Goal: Information Seeking & Learning: Learn about a topic

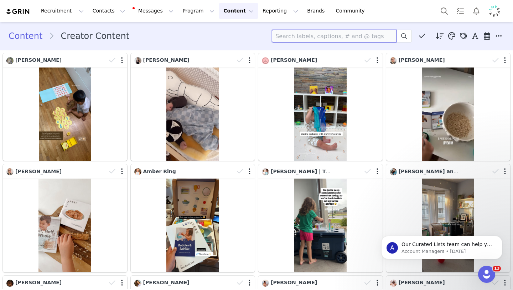
click at [359, 36] on input at bounding box center [334, 36] width 125 height 13
click at [497, 37] on icon at bounding box center [499, 35] width 6 height 7
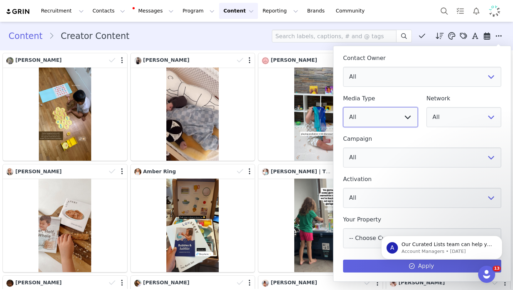
click at [389, 113] on select "All Image Video" at bounding box center [380, 117] width 75 height 20
select select "image"
click at [343, 107] on select "All Image Video" at bounding box center [380, 117] width 75 height 20
click at [454, 123] on select "All YouTube Twitter Facebook Twitch Instagram Pinterest TikTok Other Uploads" at bounding box center [464, 117] width 75 height 20
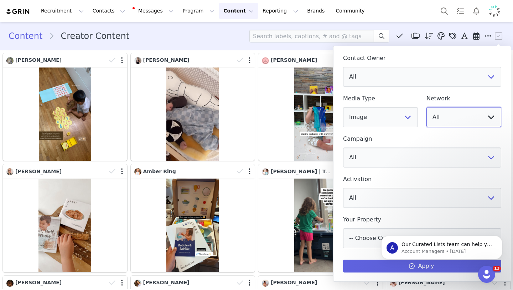
select select "5"
click at [427, 107] on select "All YouTube Twitter Facebook Twitch Instagram Pinterest TikTok Other Uploads" at bounding box center [464, 117] width 75 height 20
click html "A Our Curated Lists team can help you find more creators! Our team of prospect-…"
click at [411, 267] on body "A Our Curated Lists team can help you find more creators! Our team of prospect-…" at bounding box center [442, 245] width 137 height 44
click at [500, 238] on icon "Dismiss notification" at bounding box center [501, 237] width 4 height 4
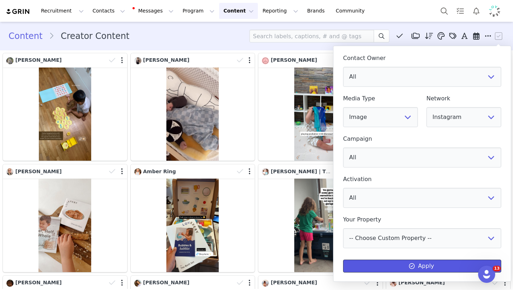
click at [452, 265] on button "Apply" at bounding box center [422, 265] width 158 height 13
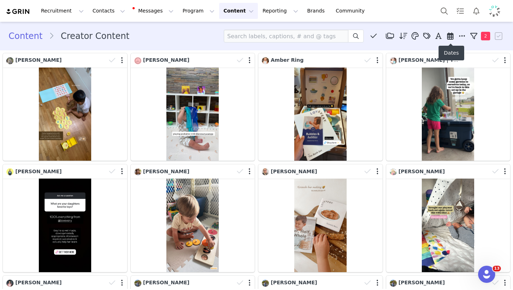
click at [453, 35] on icon at bounding box center [450, 35] width 6 height 7
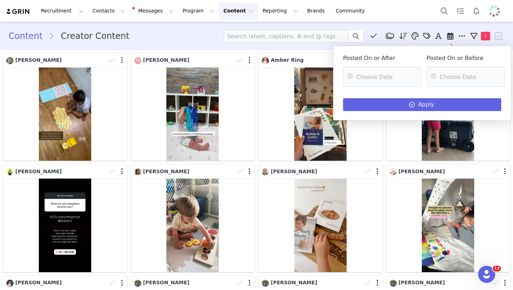
click at [453, 35] on icon at bounding box center [450, 35] width 6 height 7
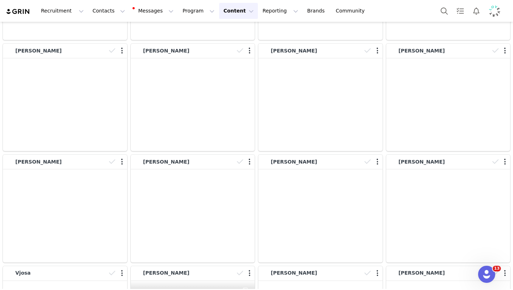
scroll to position [13519, 0]
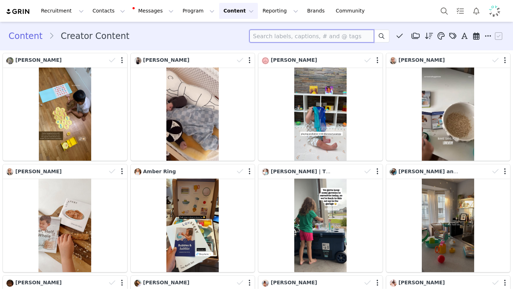
click at [304, 32] on input at bounding box center [312, 36] width 125 height 13
type input "n"
type input "montiv"
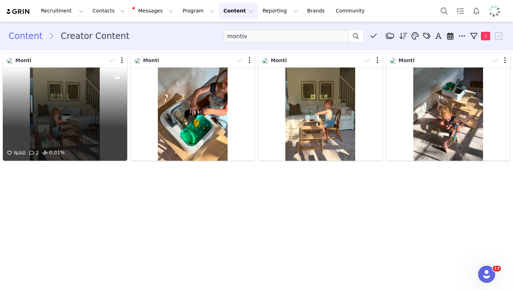
click at [43, 94] on div "N/A 0 2 0.01%" at bounding box center [65, 113] width 124 height 93
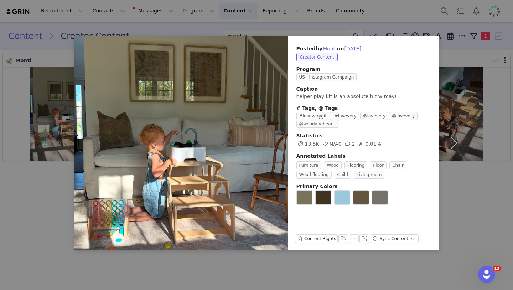
click at [317, 243] on div "Content Rights" at bounding box center [316, 239] width 43 height 11
click at [320, 239] on button "Content Rights" at bounding box center [316, 238] width 43 height 9
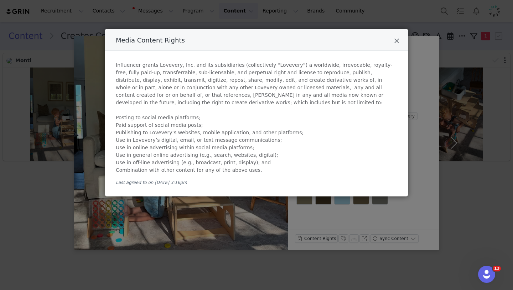
click at [347, 217] on div "Media Content Rights Influencer grants Lovevery, Inc. and its subsidiaries (col…" at bounding box center [256, 145] width 513 height 290
click at [399, 41] on icon "Close" at bounding box center [396, 40] width 5 height 7
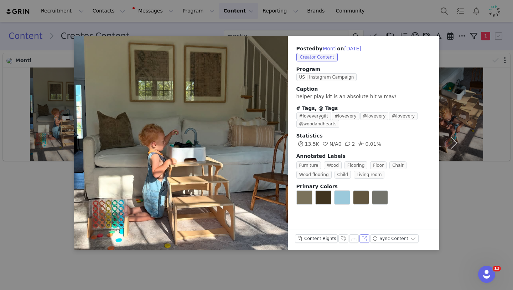
click at [364, 238] on button "View on Instagram" at bounding box center [365, 238] width 10 height 9
